Goal: Information Seeking & Learning: Learn about a topic

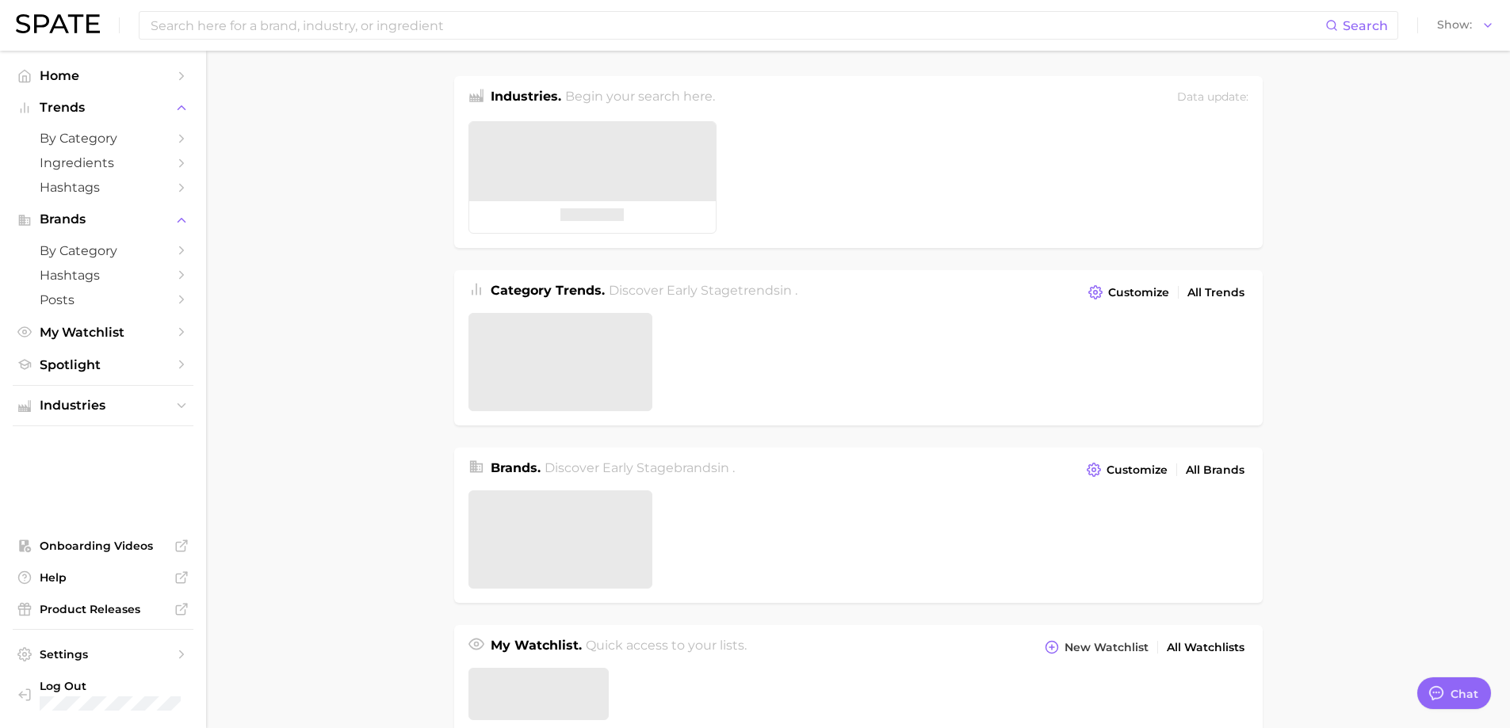
type textarea "x"
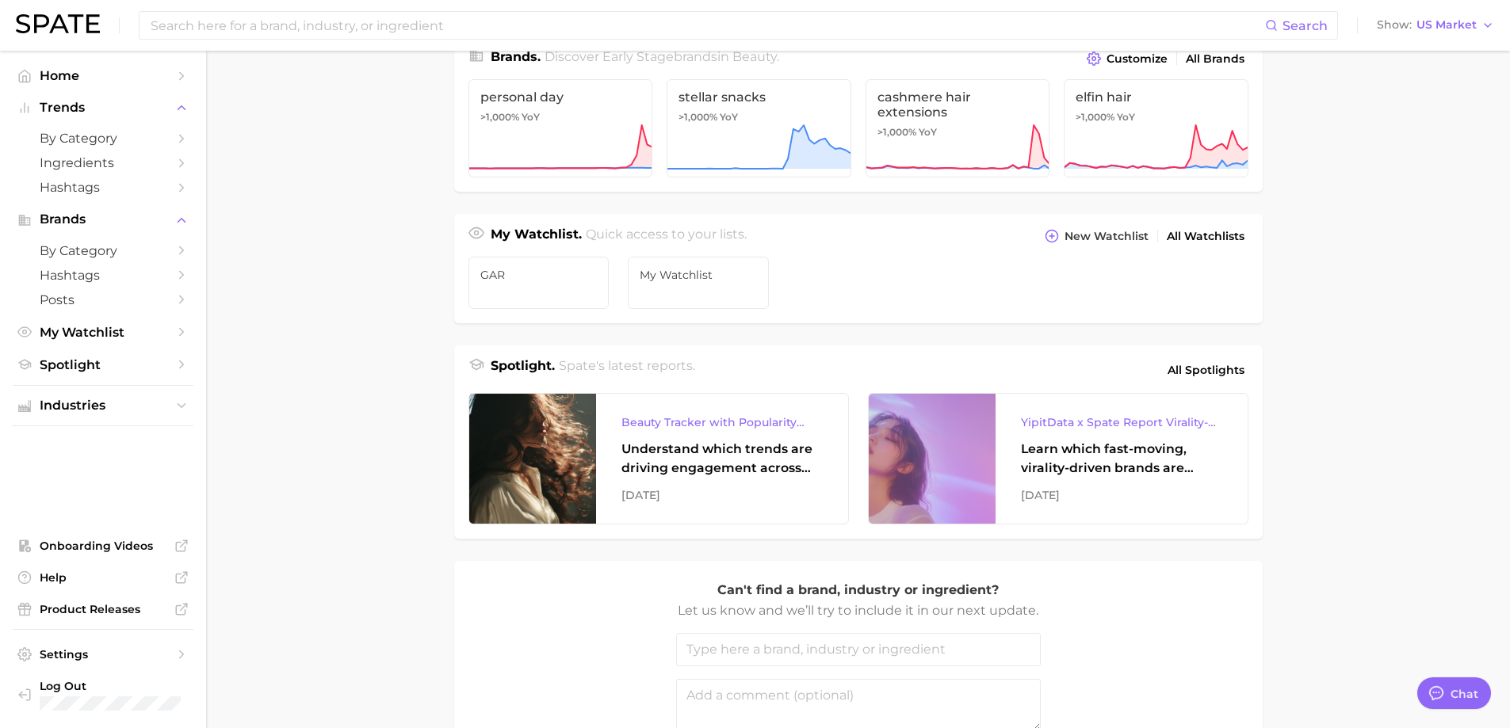
scroll to position [413, 0]
click at [112, 368] on span "Spotlight" at bounding box center [103, 364] width 127 height 15
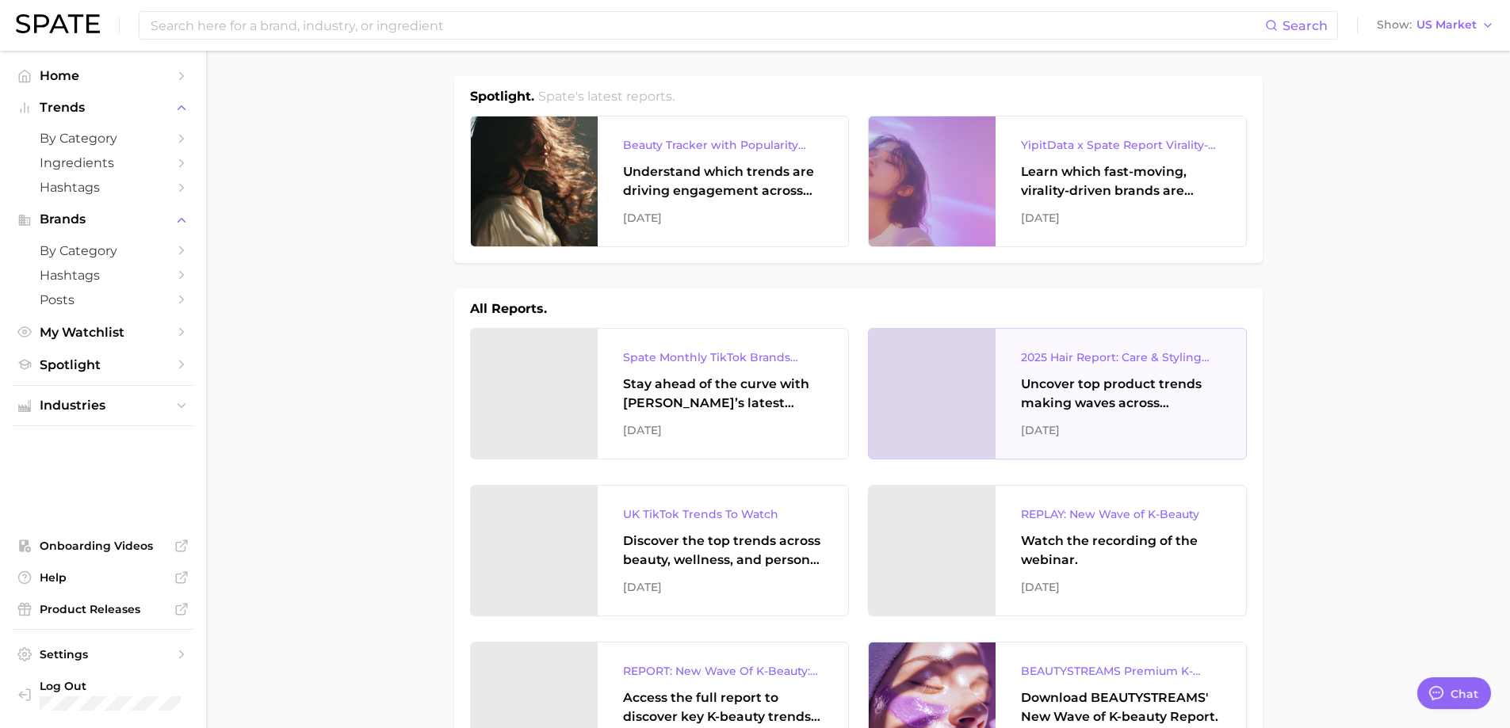
click at [1138, 349] on div "2025 Hair Report: Care & Styling Products" at bounding box center [1121, 357] width 200 height 19
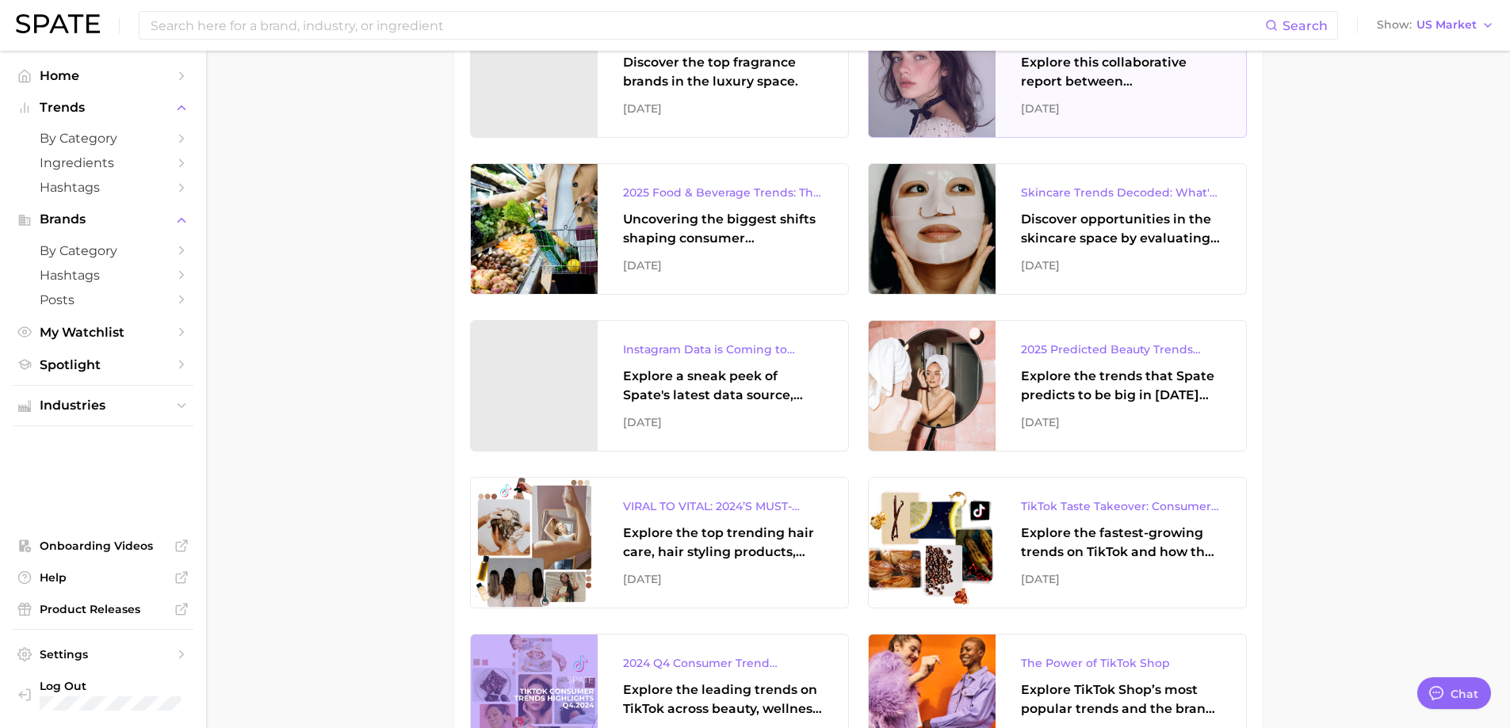
scroll to position [1421, 0]
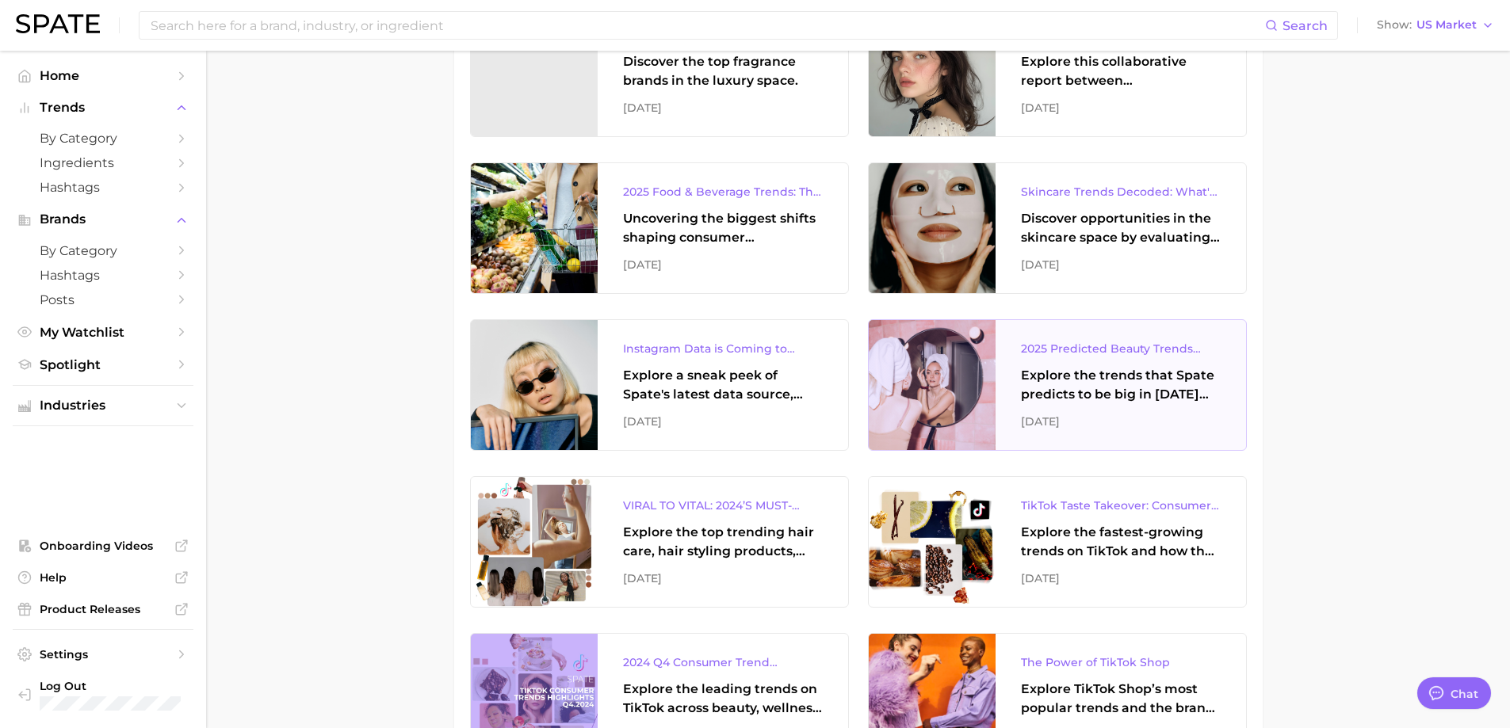
click at [1147, 342] on div "2025 Predicted Beauty Trends Report" at bounding box center [1121, 348] width 200 height 19
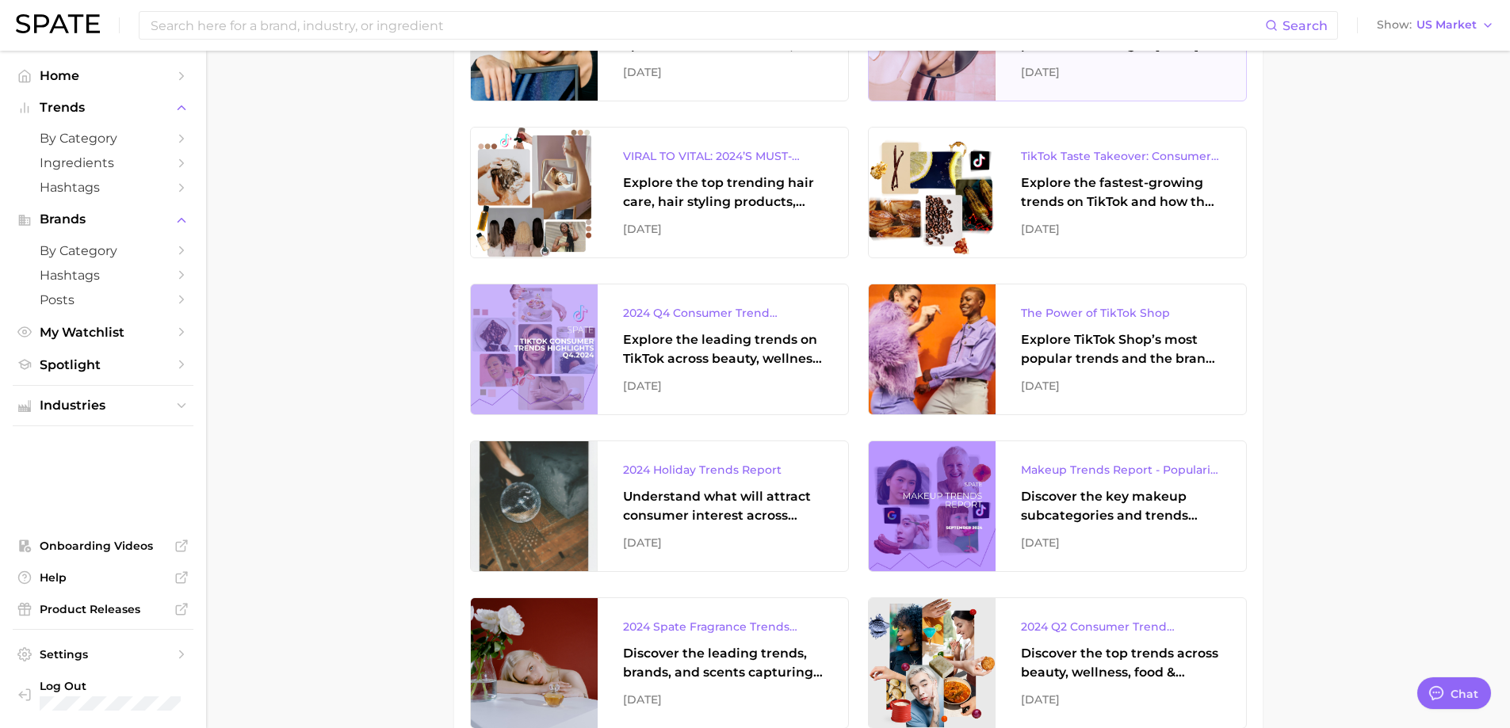
scroll to position [1771, 0]
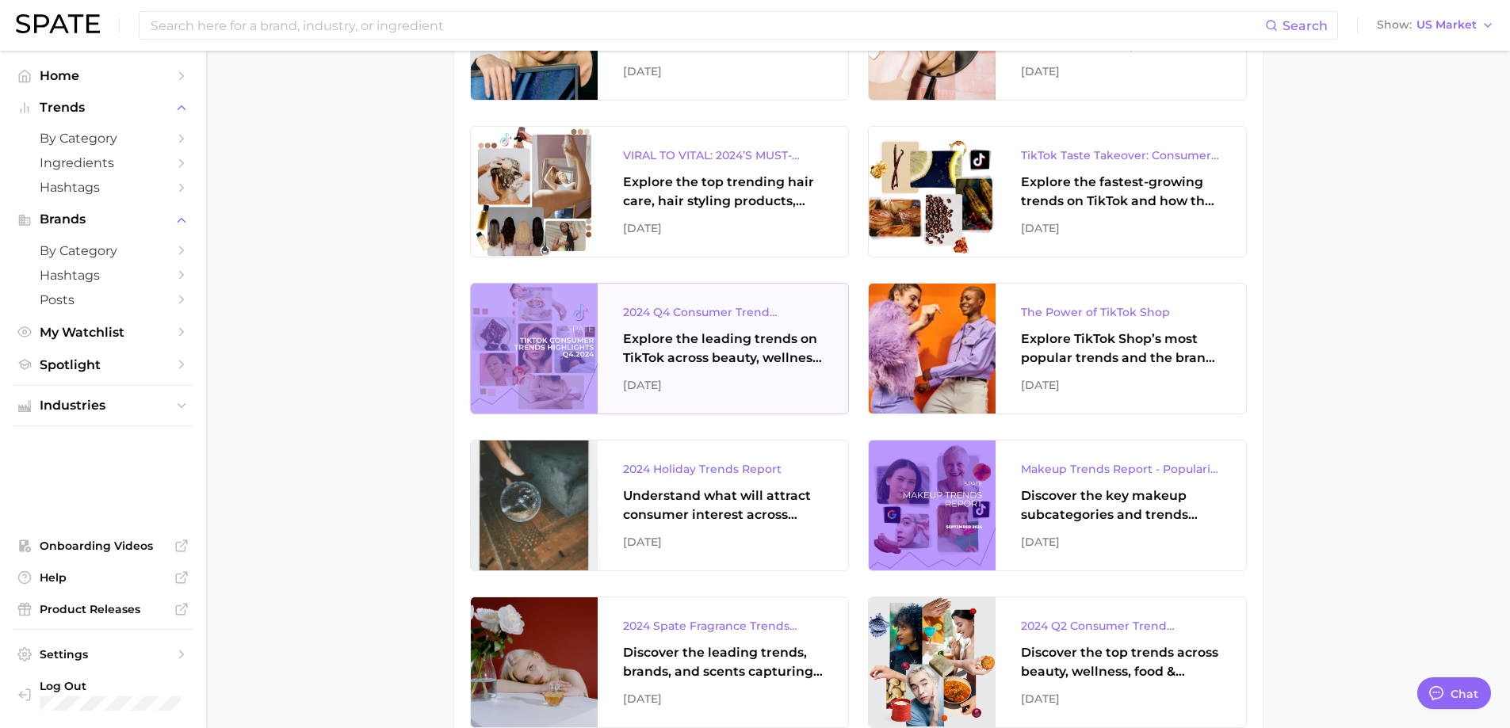
click at [762, 331] on div "Explore the leading trends on TikTok across beauty, wellness, food & beverage, …" at bounding box center [723, 349] width 200 height 38
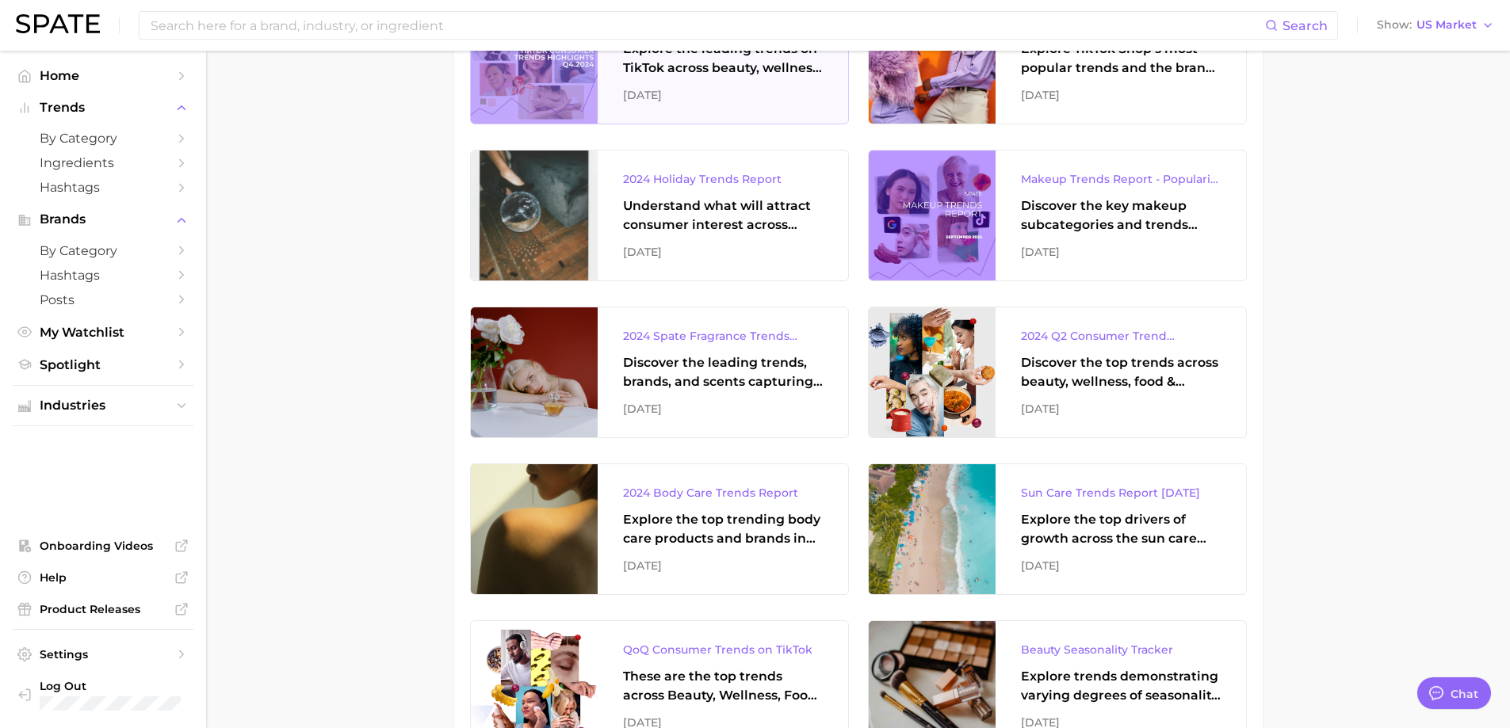
scroll to position [2062, 0]
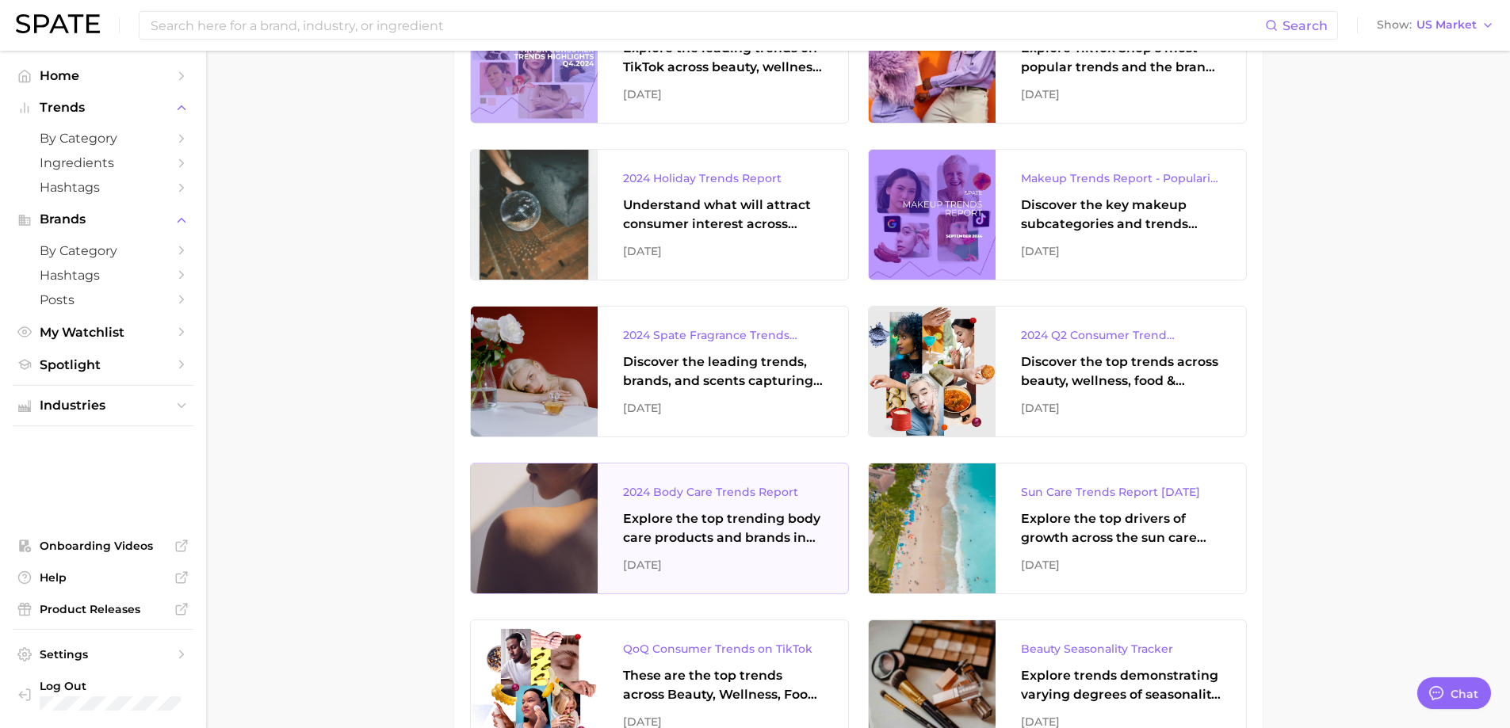
click at [706, 500] on div "2024 Body Care Trends Report" at bounding box center [723, 492] width 200 height 19
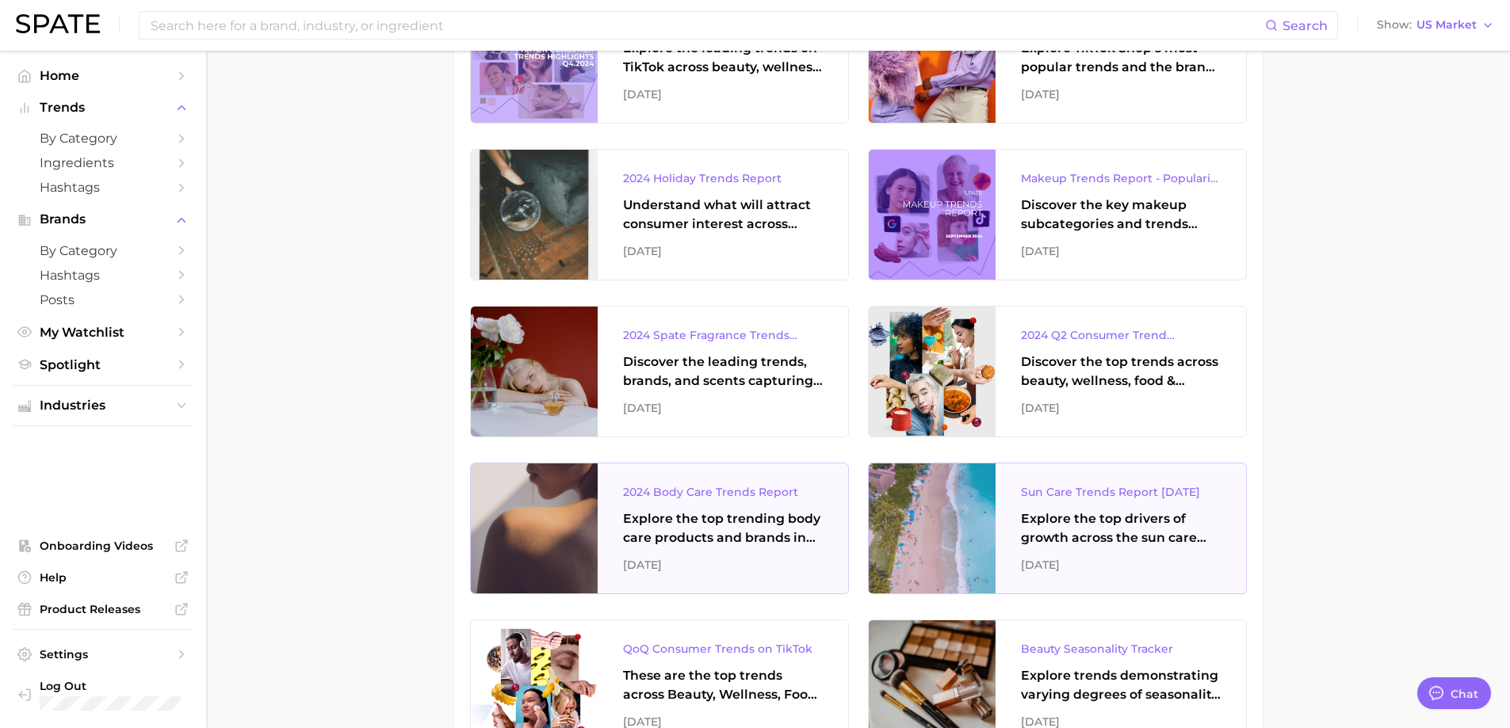
scroll to position [2270, 0]
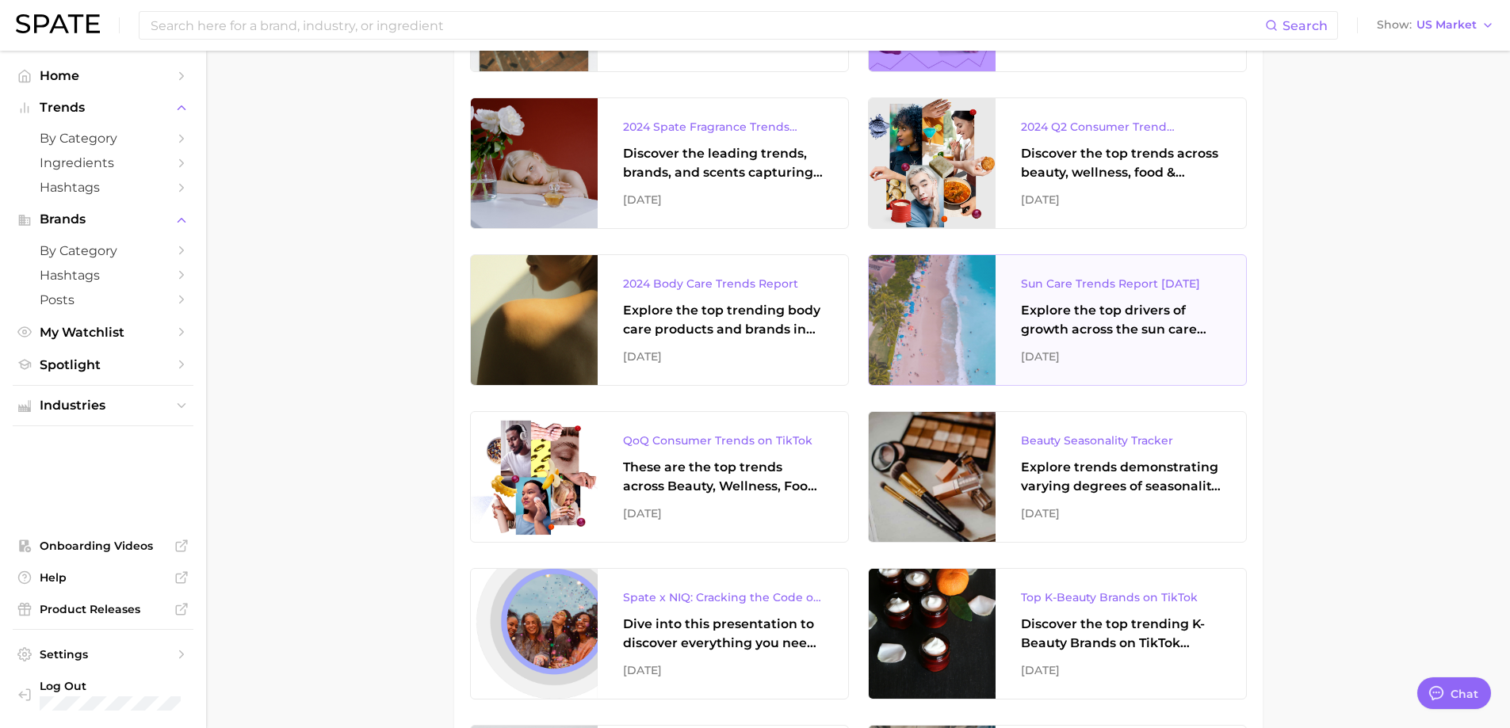
click at [1109, 272] on div "Sun Care Trends Report [DATE] Explore the top drivers of growth across the sun …" at bounding box center [1120, 320] width 250 height 130
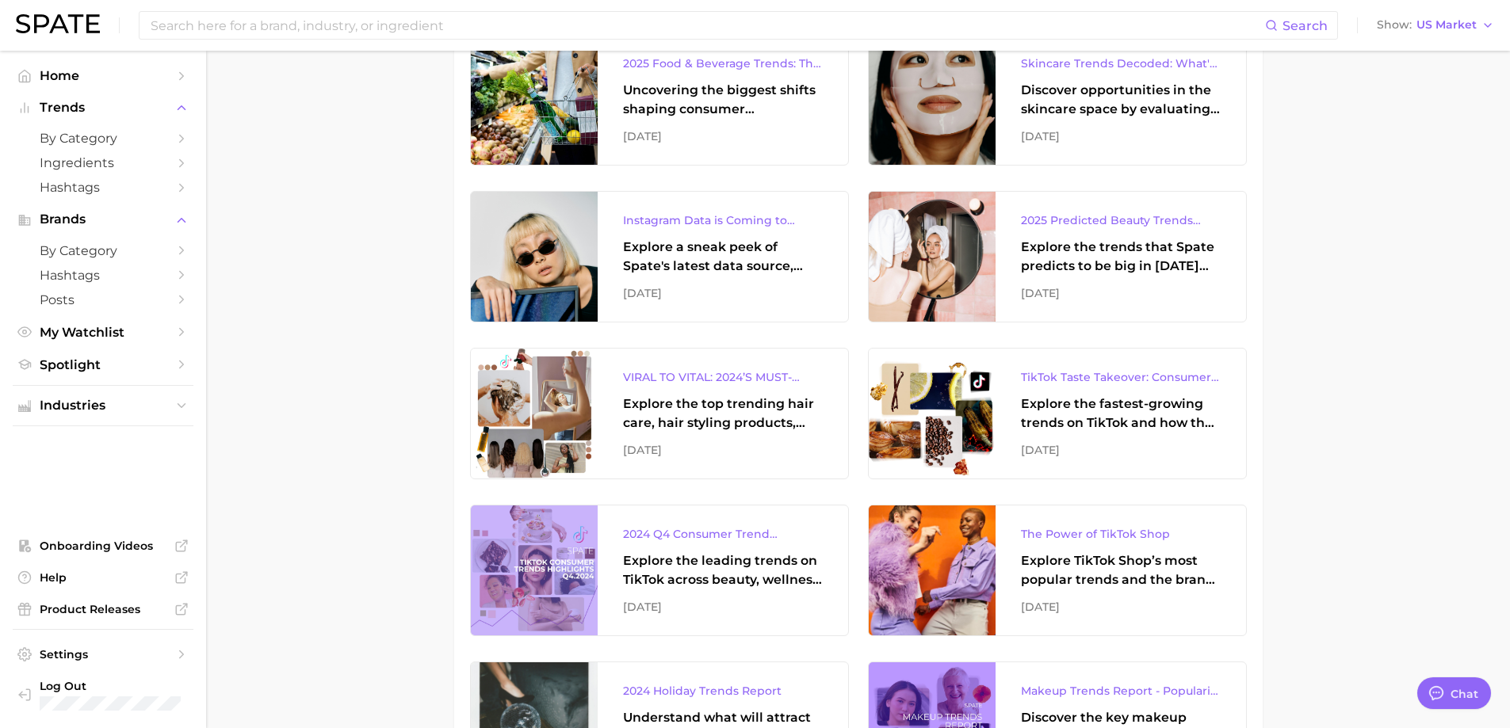
scroll to position [1548, 0]
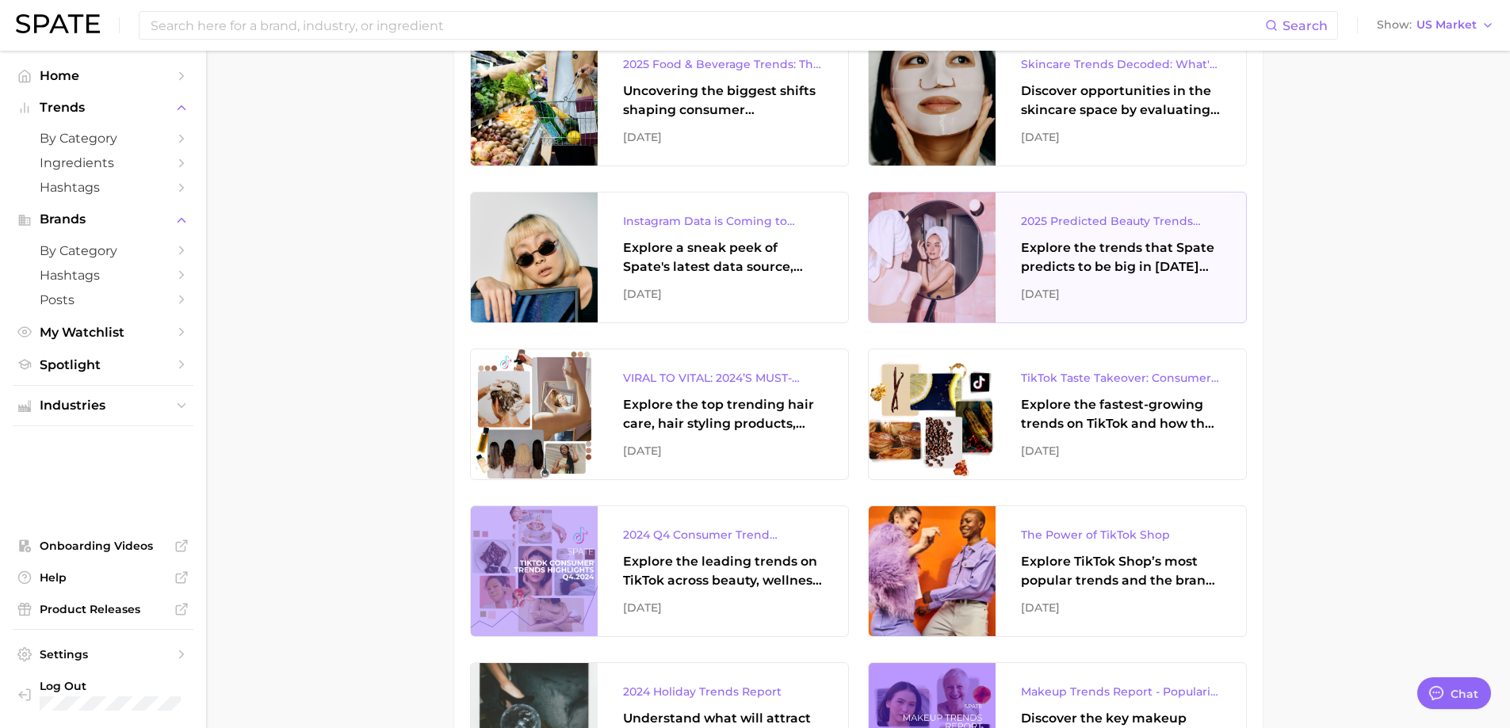
click at [1049, 240] on div "Explore the trends that Spate predicts to be big in [DATE] across the skin, hai…" at bounding box center [1121, 258] width 200 height 38
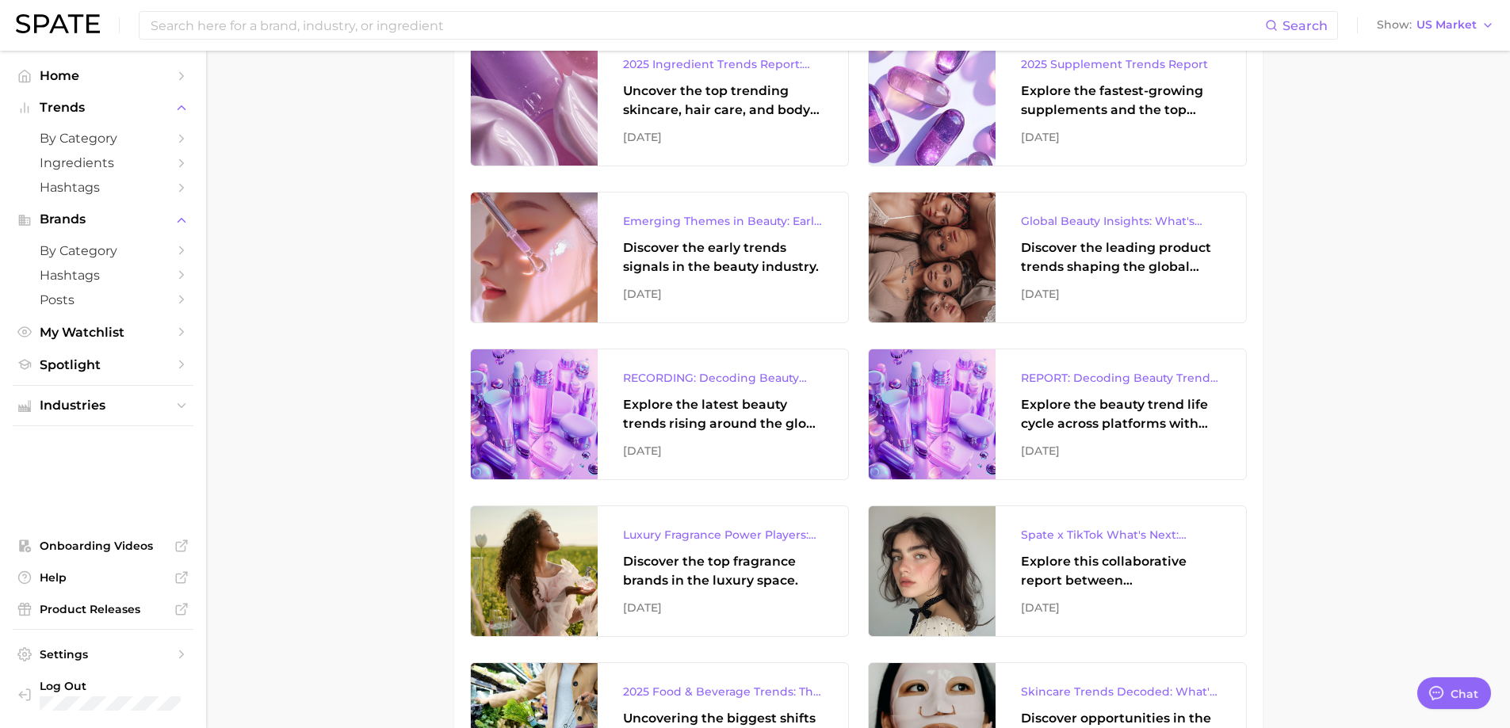
scroll to position [920, 0]
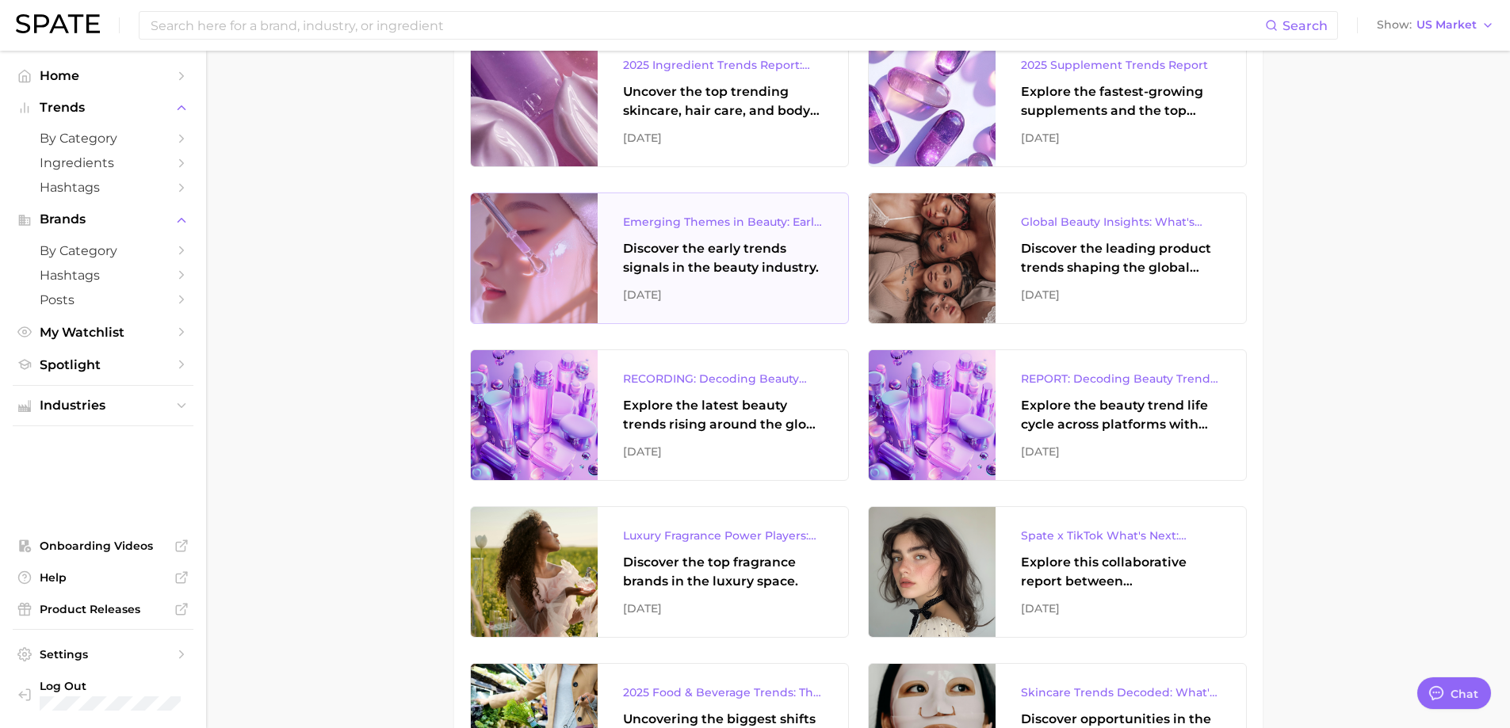
click at [805, 212] on div "Emerging Themes in Beauty: Early Trend Signals with Big Potential Discover the …" at bounding box center [722, 258] width 250 height 130
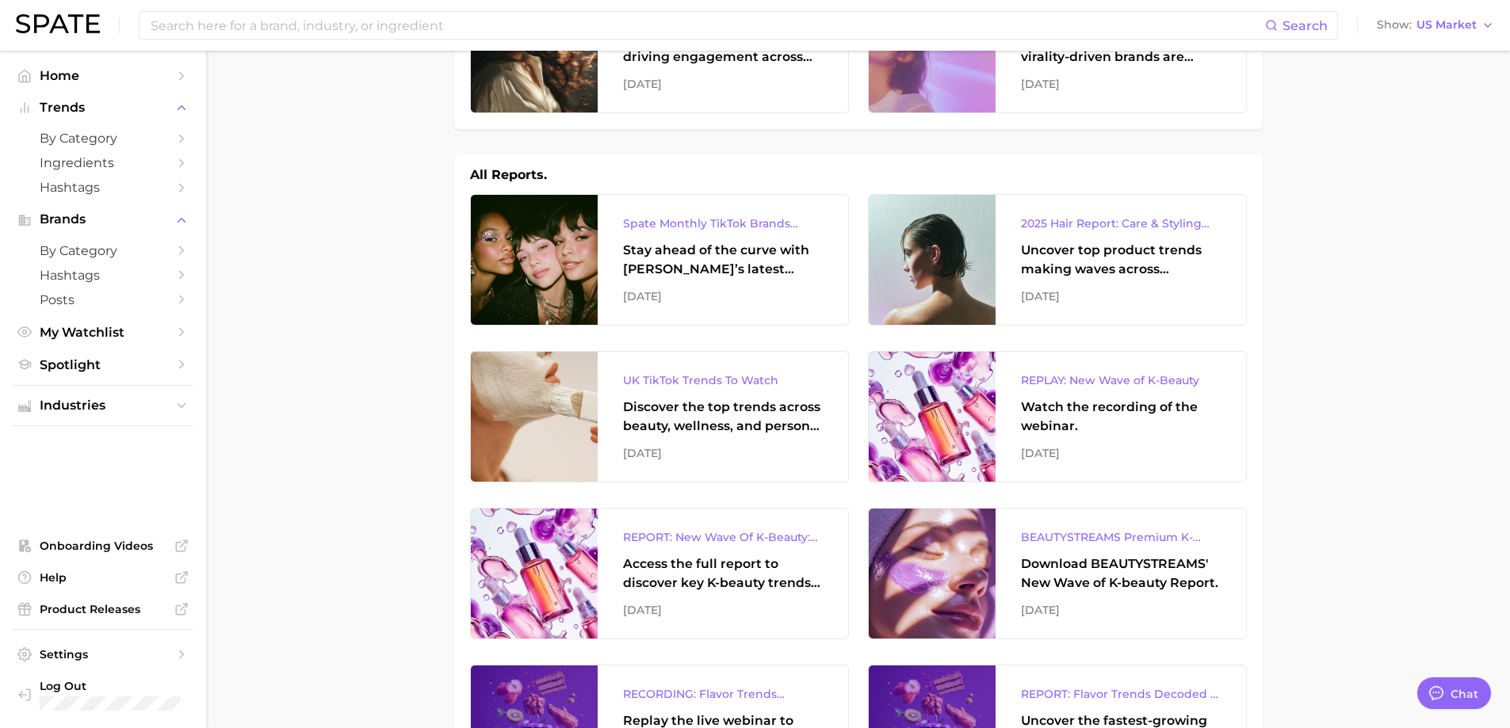
scroll to position [0, 0]
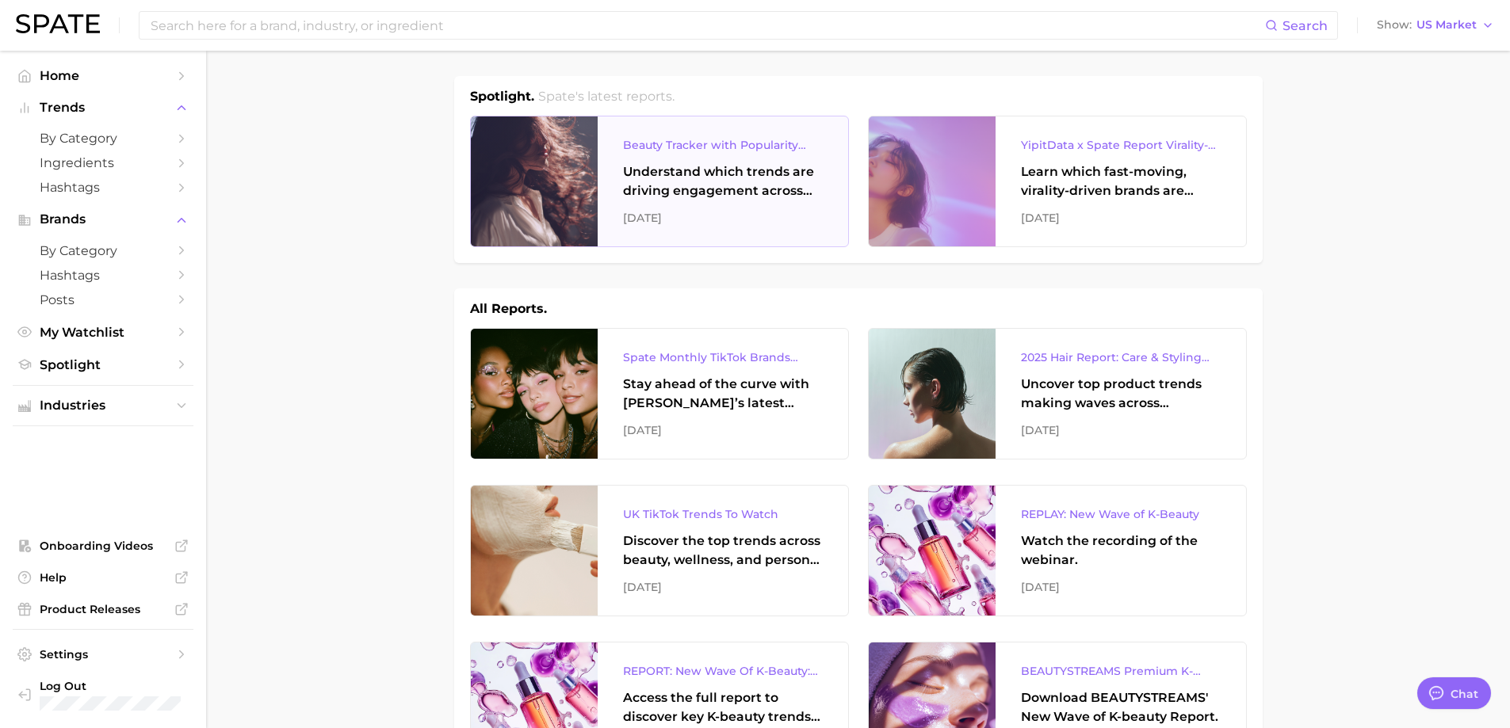
click at [679, 174] on div "Understand which trends are driving engagement across platforms in the skin, ha…" at bounding box center [723, 181] width 200 height 38
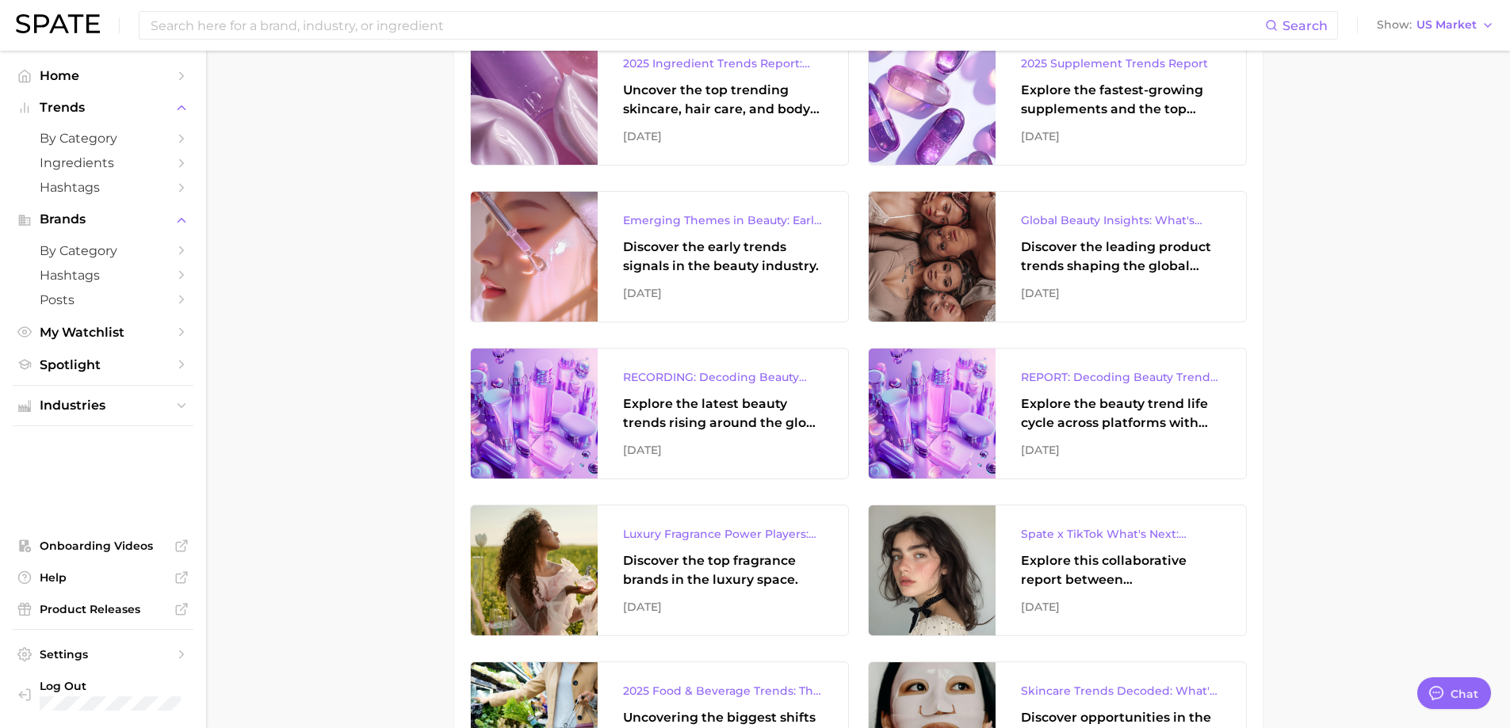
scroll to position [712, 0]
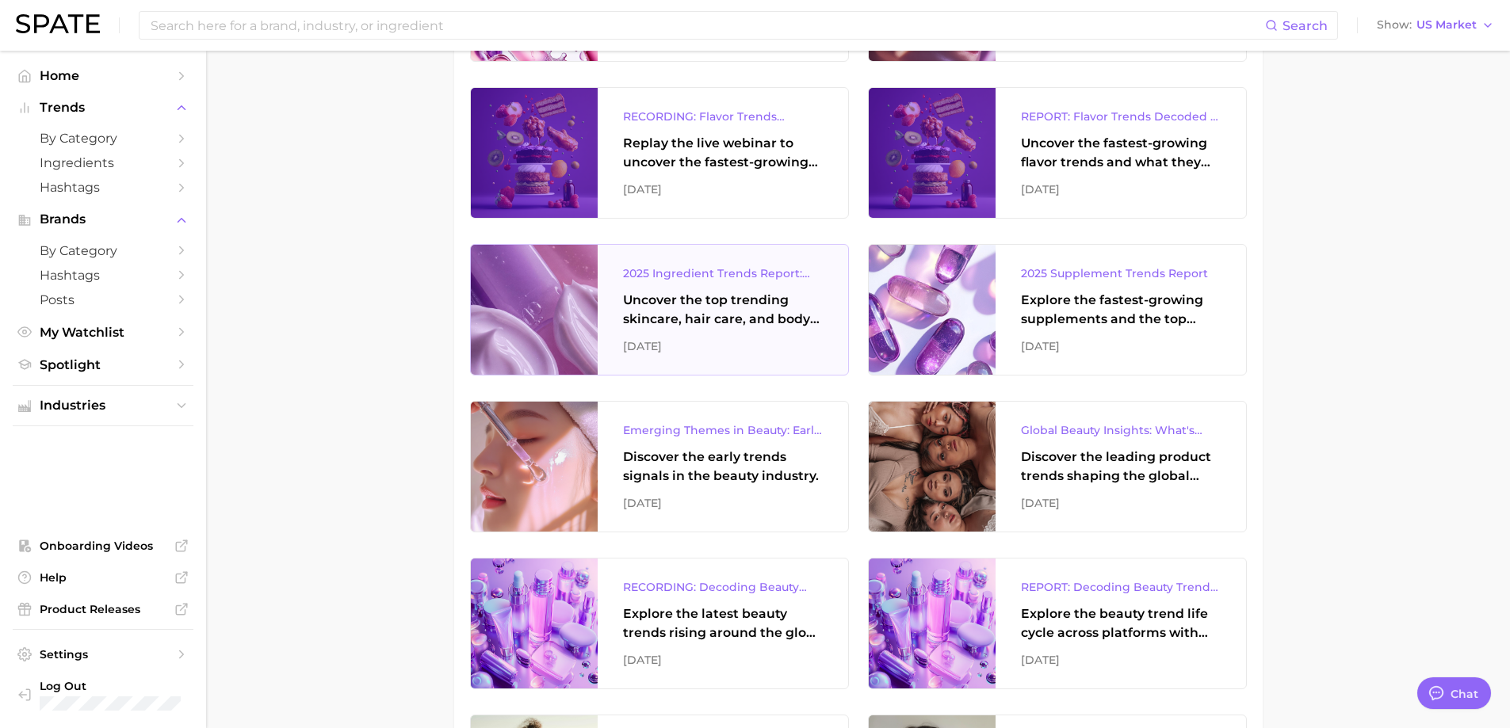
click at [779, 269] on div "2025 Ingredient Trends Report: The Ingredients Defining Beauty in [DATE]" at bounding box center [723, 273] width 200 height 19
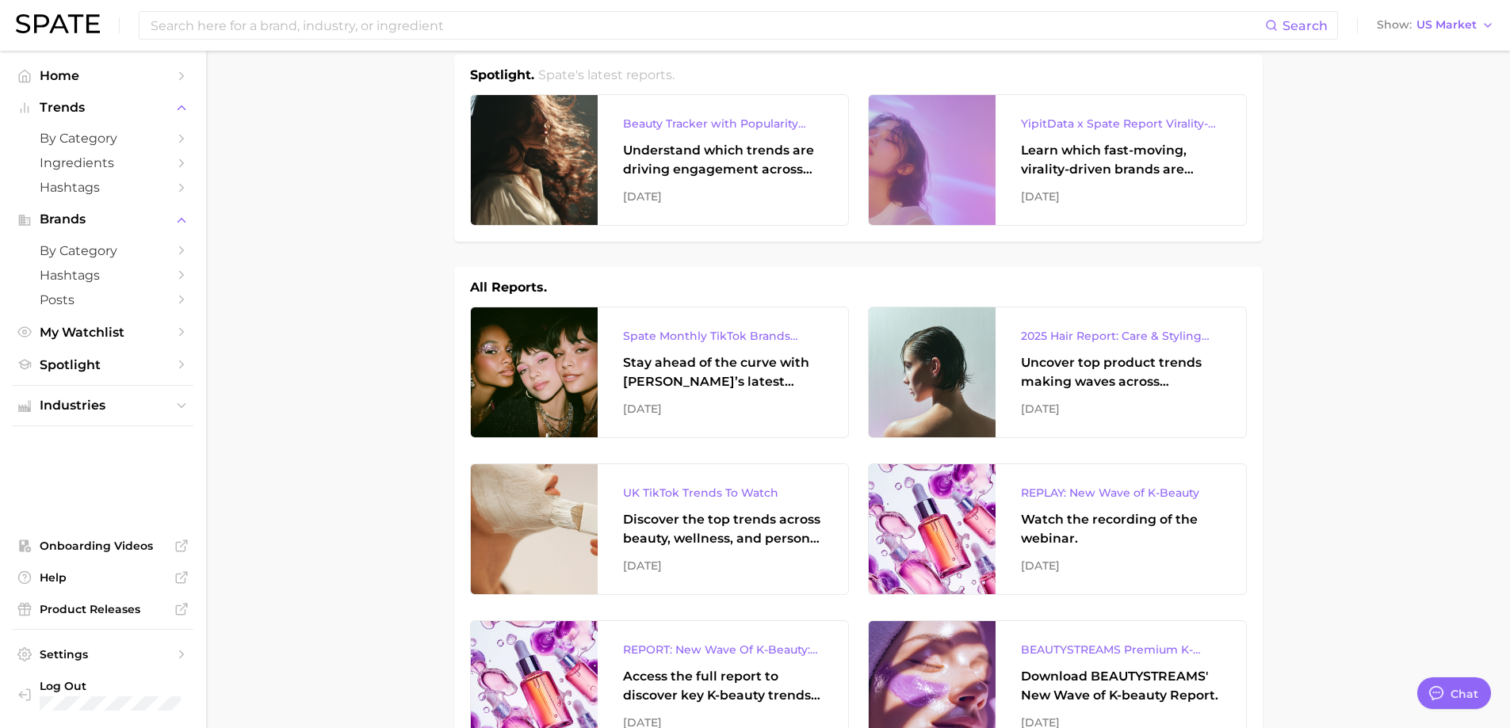
scroll to position [0, 0]
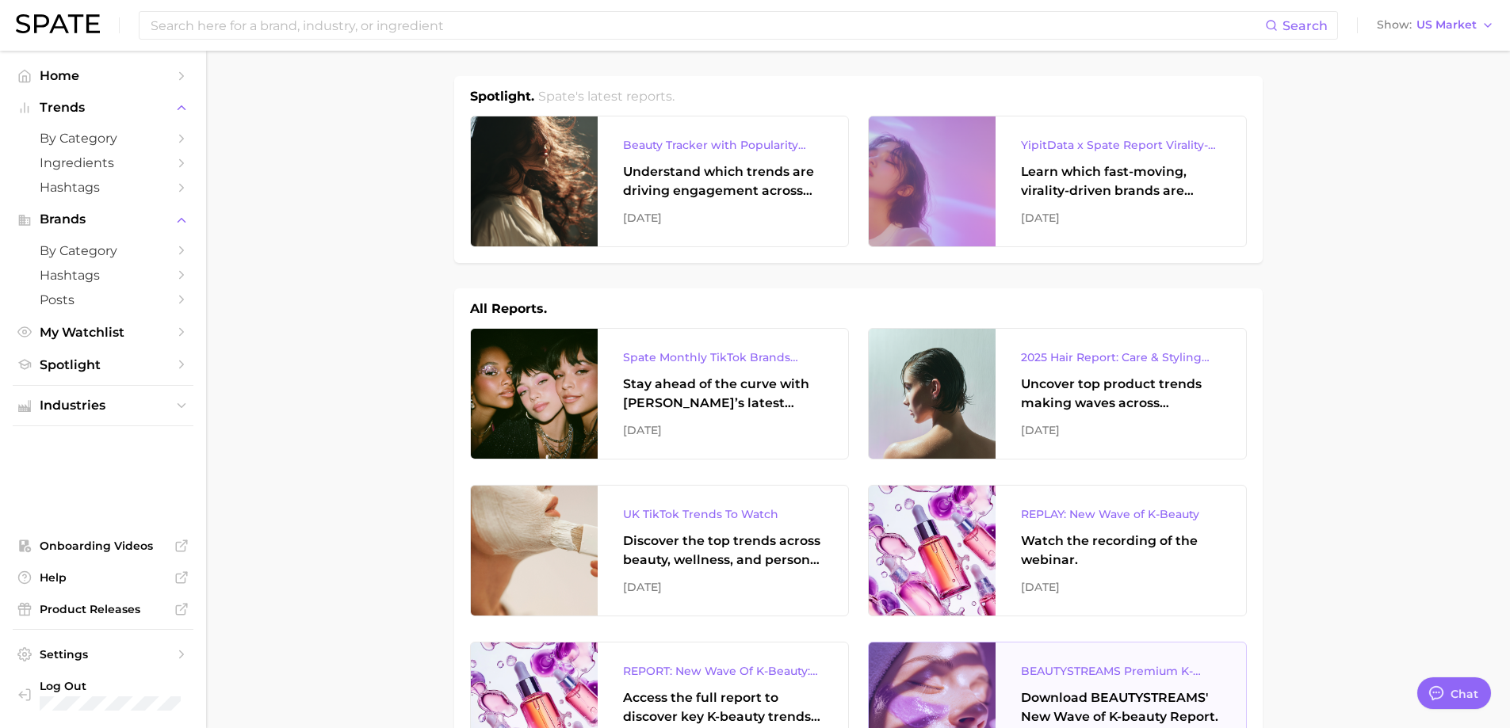
click at [1059, 664] on div "BEAUTYSTREAMS Premium K-beauty Trends Report" at bounding box center [1121, 671] width 200 height 19
